Goal: Participate in discussion: Engage in conversation with other users on a specific topic

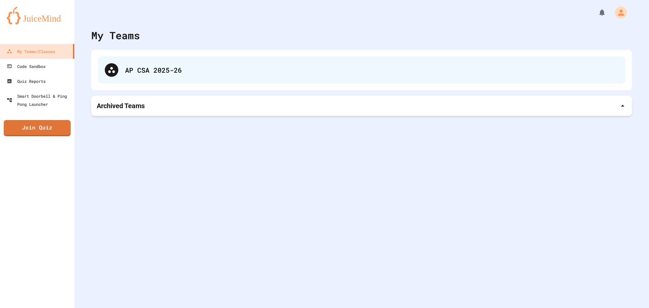
click at [171, 57] on div "AP CSA 2025-26" at bounding box center [361, 69] width 527 height 27
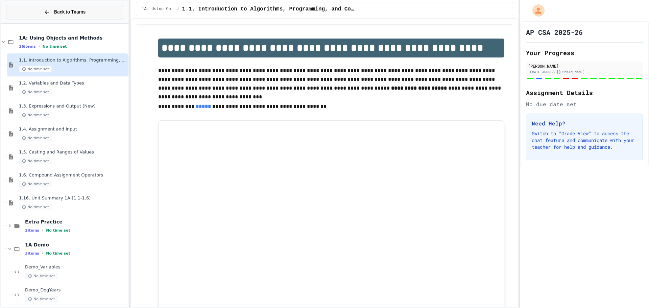
click at [53, 10] on div "Back to Teams" at bounding box center [65, 11] width 42 height 7
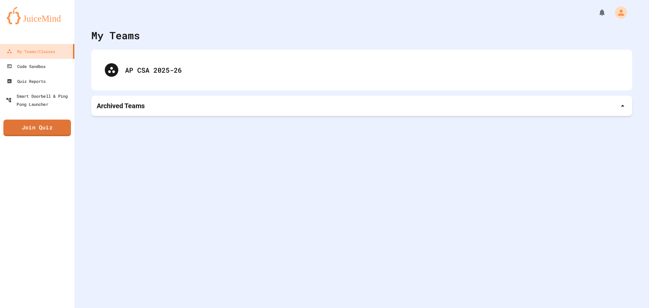
click at [31, 133] on link "Join Quiz" at bounding box center [37, 128] width 68 height 17
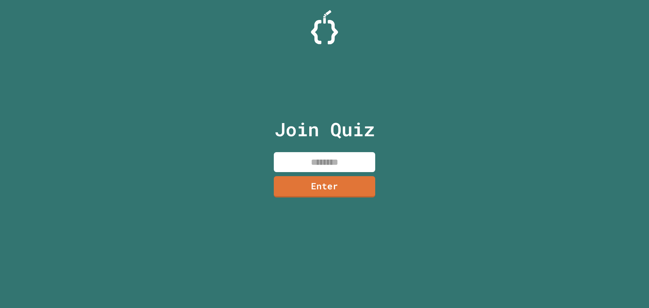
click at [352, 163] on input at bounding box center [324, 162] width 101 height 20
type input "**********"
type input "********"
click at [328, 185] on link "Enter" at bounding box center [324, 185] width 92 height 22
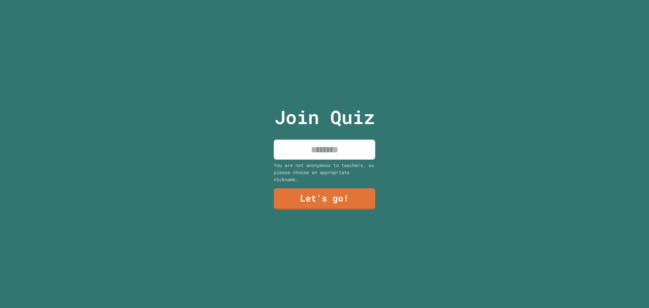
click at [329, 149] on input at bounding box center [324, 150] width 101 height 20
type input "**"
click at [312, 196] on link "Let's go!" at bounding box center [324, 198] width 93 height 22
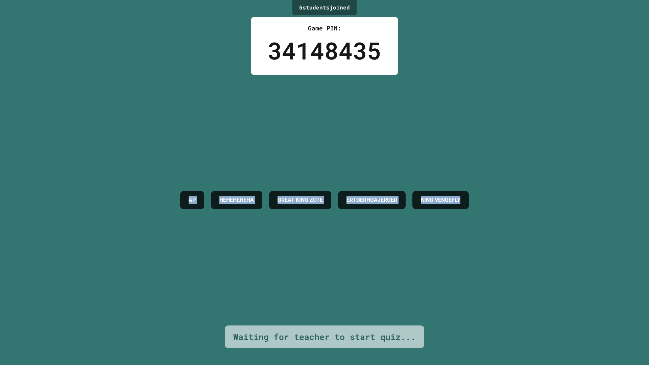
drag, startPoint x: 14, startPoint y: 150, endPoint x: 627, endPoint y: 232, distance: 618.2
click at [627, 232] on div "5 student s joined Game PIN: 34148435 AP HEHEHEHEHA GREAT KING ZOTE [PERSON_NAM…" at bounding box center [324, 182] width 649 height 365
click at [177, 117] on div "AP HEHEHEHEHA GREAT KING ZOTE [PERSON_NAME] KING [PERSON_NAME]" at bounding box center [324, 200] width 295 height 250
drag, startPoint x: 78, startPoint y: 113, endPoint x: 648, endPoint y: 287, distance: 596.7
click at [648, 287] on div "5 student s joined Game PIN: 34148435 AP HEHEHEHEHA GREAT KING ZOTE [PERSON_NAM…" at bounding box center [324, 182] width 649 height 365
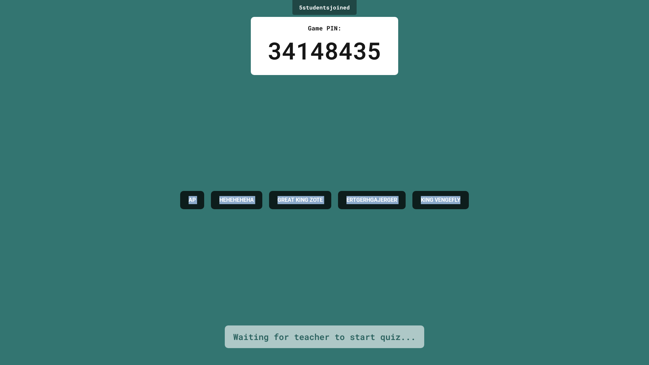
click at [576, 280] on div "5 student s joined Game PIN: 34148435 AP HEHEHEHEHA GREAT KING ZOTE [PERSON_NAM…" at bounding box center [324, 182] width 649 height 365
drag, startPoint x: 475, startPoint y: 220, endPoint x: 1, endPoint y: 109, distance: 486.4
click at [1, 109] on div "5 student s joined Game PIN: 34148435 AP HEHEHEHEHA GREAT KING ZOTE [PERSON_NAM…" at bounding box center [324, 182] width 649 height 365
click at [31, 183] on div "5 student s joined Game PIN: 34148435 AP HEHEHEHEHA GREAT KING ZOTE [PERSON_NAM…" at bounding box center [324, 182] width 649 height 365
drag, startPoint x: 206, startPoint y: 227, endPoint x: 645, endPoint y: 335, distance: 452.3
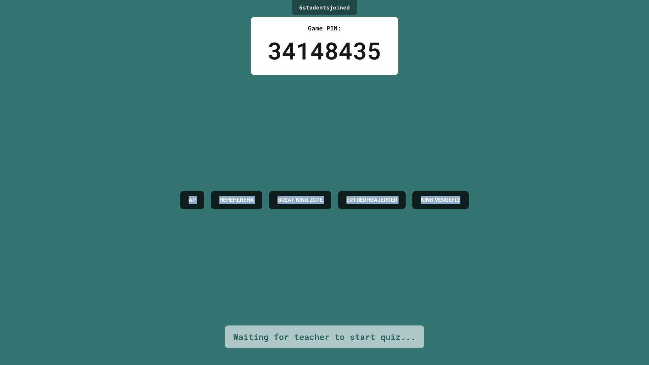
click at [648, 307] on div "5 student s joined Game PIN: 34148435 AP HEHEHEHEHA GREAT KING ZOTE [PERSON_NAM…" at bounding box center [324, 182] width 649 height 365
click at [641, 307] on div "5 student s joined Game PIN: 34148435 AP HEHEHEHEHA GREAT KING ZOTE [PERSON_NAM…" at bounding box center [324, 182] width 649 height 365
drag, startPoint x: 561, startPoint y: 274, endPoint x: 29, endPoint y: 166, distance: 543.0
click at [29, 166] on div "5 student s joined Game PIN: 34148435 AP HEHEHEHEHA GREAT KING ZOTE [PERSON_NAM…" at bounding box center [324, 182] width 649 height 365
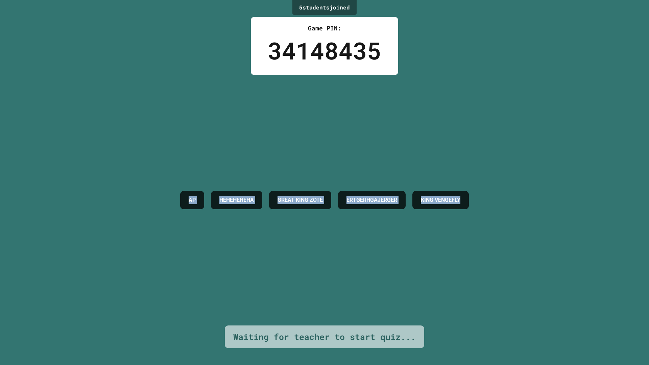
drag, startPoint x: 230, startPoint y: 222, endPoint x: 643, endPoint y: 341, distance: 429.3
click at [648, 307] on div "5 student s joined Game PIN: 34148435 AP HEHEHEHEHA GREAT KING ZOTE [PERSON_NAM…" at bounding box center [324, 182] width 649 height 365
click at [590, 297] on div "5 student s joined Game PIN: 34148435 AP HEHEHEHEHA GREAT KING ZOTE [PERSON_NAM…" at bounding box center [324, 182] width 649 height 365
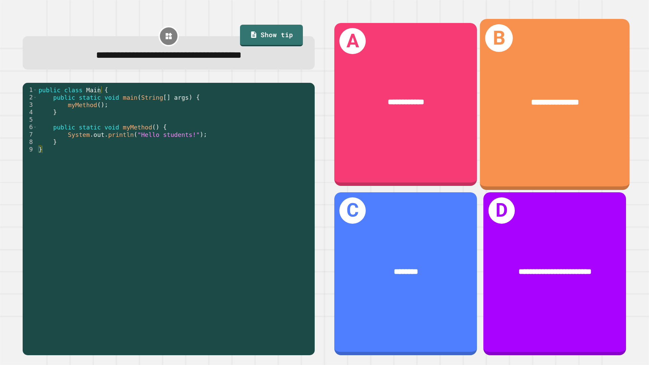
click at [528, 118] on div "**********" at bounding box center [555, 102] width 150 height 45
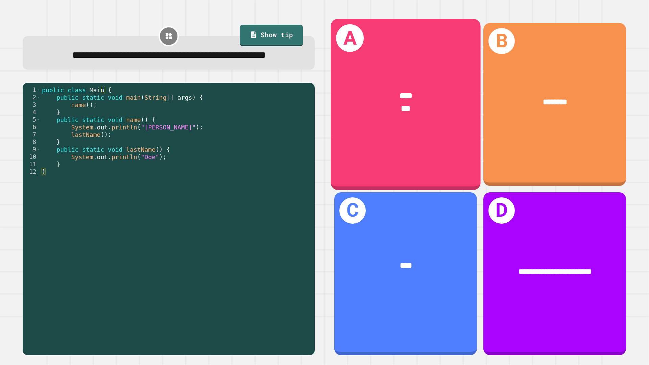
click at [395, 117] on div "**** ***" at bounding box center [406, 102] width 150 height 58
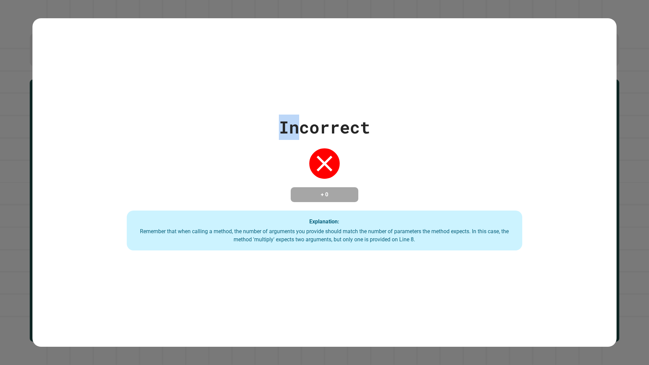
drag, startPoint x: 289, startPoint y: 51, endPoint x: 292, endPoint y: 54, distance: 4.1
click at [292, 54] on div "Incorrect + 0 Explanation: Remember that when calling a method, the number of a…" at bounding box center [324, 182] width 649 height 365
click at [302, 89] on div "Incorrect + 0 Explanation: Remember that when calling a method, the number of a…" at bounding box center [324, 182] width 584 height 328
drag, startPoint x: 265, startPoint y: 114, endPoint x: 440, endPoint y: 170, distance: 183.8
click at [440, 170] on div "Incorrect + 0 Explanation: Remember that when calling a method, the number of a…" at bounding box center [324, 183] width 565 height 136
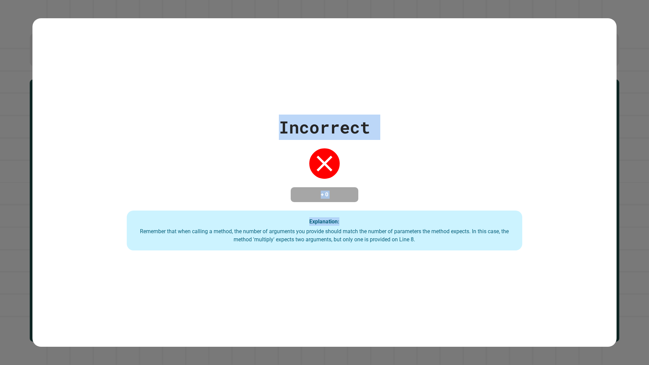
click at [375, 154] on div "Incorrect + 0 Explanation: Remember that when calling a method, the number of a…" at bounding box center [324, 183] width 565 height 136
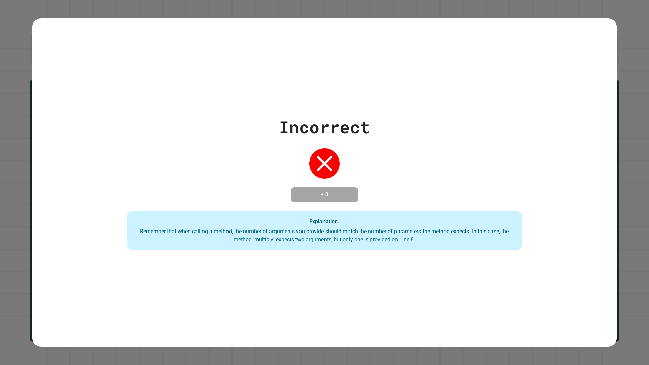
click at [375, 154] on div "Incorrect + 0 Explanation: Remember that when calling a method, the number of a…" at bounding box center [324, 183] width 565 height 136
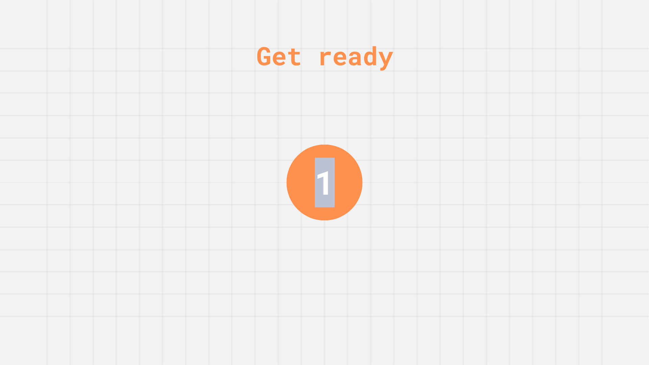
drag, startPoint x: 242, startPoint y: 60, endPoint x: 420, endPoint y: 238, distance: 252.0
click at [420, 238] on div "Get ready 1" at bounding box center [324, 182] width 649 height 365
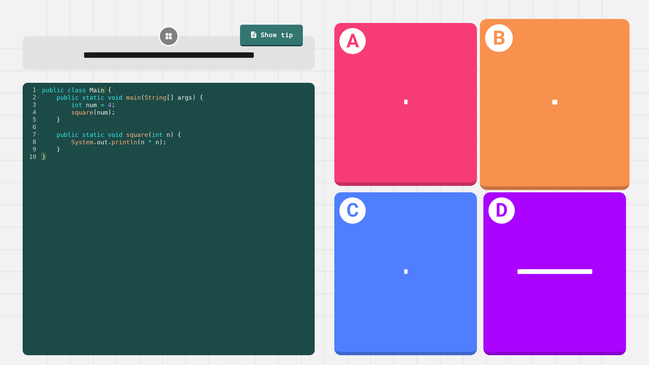
click at [521, 128] on div "B **" at bounding box center [555, 104] width 150 height 171
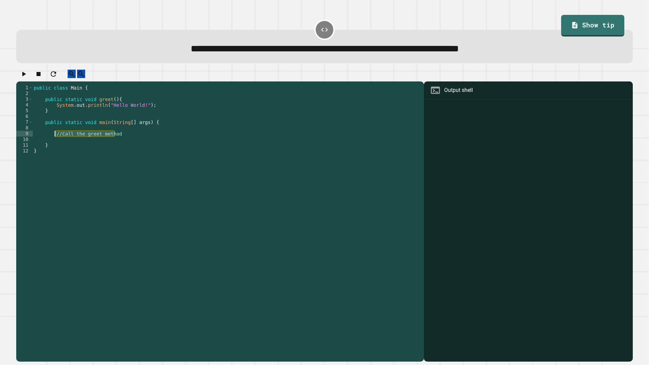
drag, startPoint x: 114, startPoint y: 139, endPoint x: 54, endPoint y: 141, distance: 60.2
click at [54, 141] on div "public class Main { public static void greet ( ) { System . out . println ( "He…" at bounding box center [226, 217] width 388 height 264
type textarea "**********"
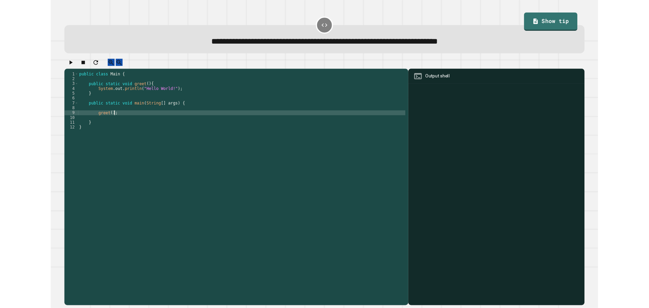
scroll to position [0, 2]
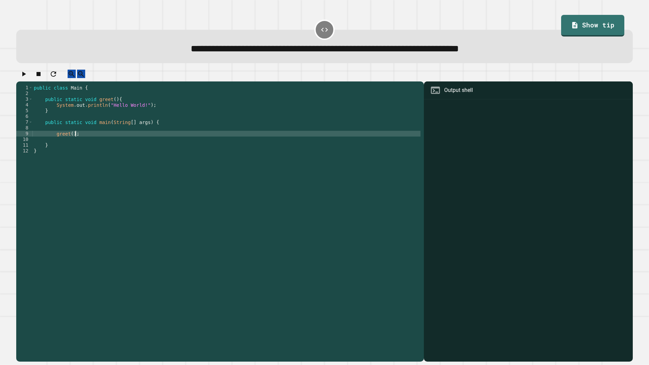
type textarea "********"
click at [28, 78] on icon "button" at bounding box center [24, 74] width 8 height 8
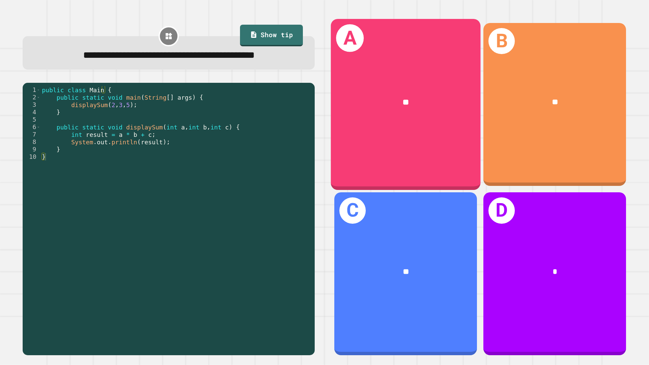
click at [375, 113] on div "**" at bounding box center [406, 102] width 150 height 45
